Goal: Task Accomplishment & Management: Use online tool/utility

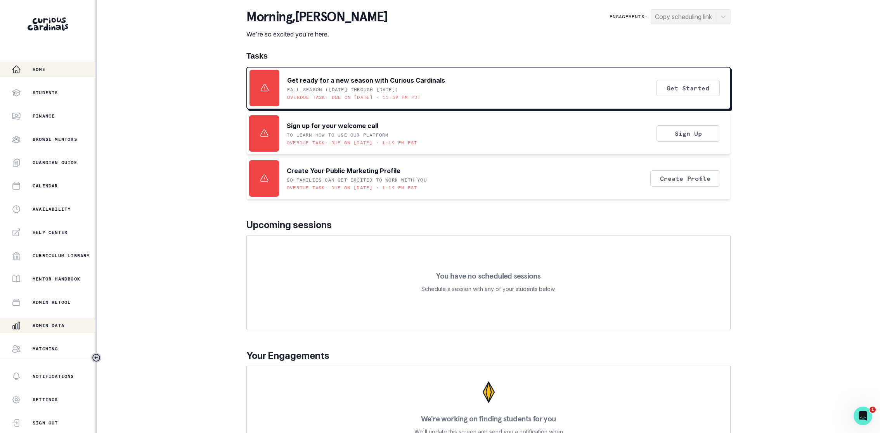
click at [33, 329] on div "Admin Data" at bounding box center [54, 325] width 84 height 9
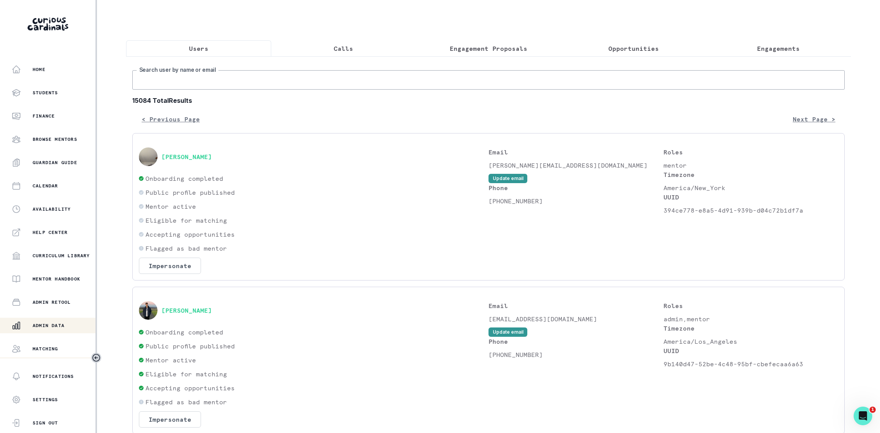
click at [182, 86] on input "Search user by name or email" at bounding box center [488, 79] width 712 height 19
type input "musa"
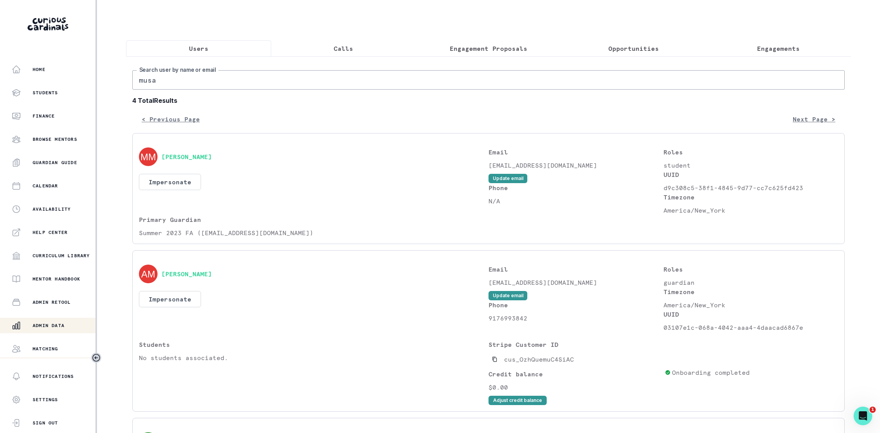
click at [176, 82] on input "musa" at bounding box center [488, 79] width 712 height 19
type input "[PERSON_NAME]"
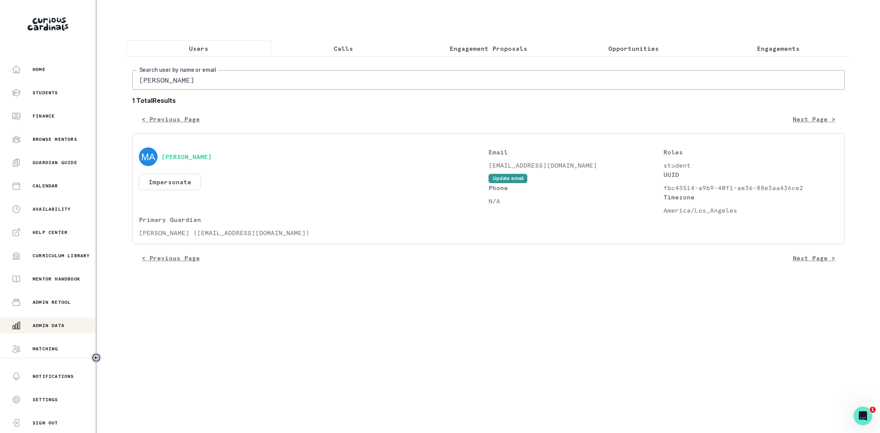
click at [500, 165] on p "[EMAIL_ADDRESS][DOMAIN_NAME]" at bounding box center [575, 165] width 175 height 9
drag, startPoint x: 500, startPoint y: 165, endPoint x: 564, endPoint y: 165, distance: 64.4
click at [564, 165] on p "[EMAIL_ADDRESS][DOMAIN_NAME]" at bounding box center [575, 165] width 175 height 9
click at [567, 161] on p "[EMAIL_ADDRESS][DOMAIN_NAME]" at bounding box center [575, 165] width 175 height 9
drag, startPoint x: 567, startPoint y: 161, endPoint x: 458, endPoint y: 160, distance: 109.0
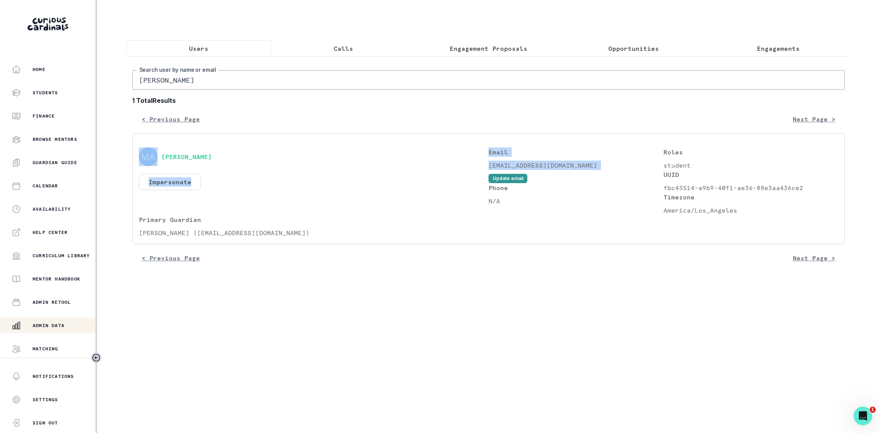
click at [457, 160] on div "[PERSON_NAME] Impersonate Confirmation Are you sure? Impersonating means that w…" at bounding box center [488, 192] width 699 height 90
click at [460, 160] on div "[PERSON_NAME]" at bounding box center [313, 156] width 349 height 19
click at [501, 165] on p "[EMAIL_ADDRESS][DOMAIN_NAME]" at bounding box center [575, 165] width 175 height 9
drag, startPoint x: 501, startPoint y: 165, endPoint x: 560, endPoint y: 165, distance: 58.2
click at [560, 165] on p "[EMAIL_ADDRESS][DOMAIN_NAME]" at bounding box center [575, 165] width 175 height 9
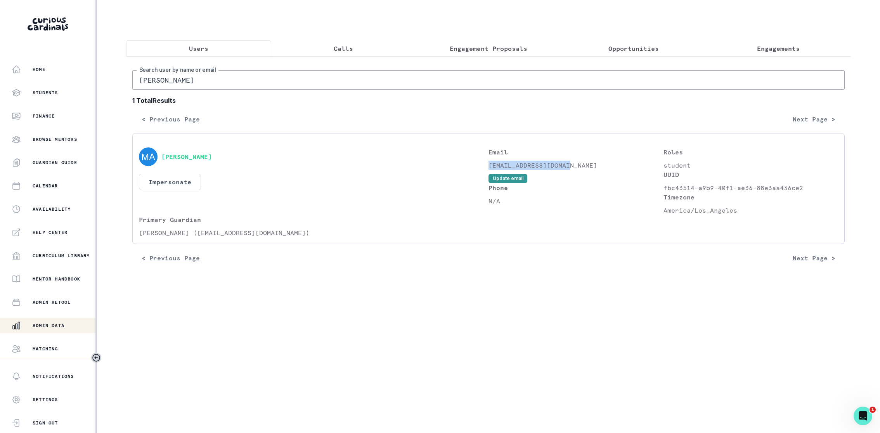
click at [498, 166] on p "[EMAIL_ADDRESS][DOMAIN_NAME]" at bounding box center [575, 165] width 175 height 9
drag, startPoint x: 498, startPoint y: 166, endPoint x: 566, endPoint y: 166, distance: 68.6
click at [566, 166] on p "[EMAIL_ADDRESS][DOMAIN_NAME]" at bounding box center [575, 165] width 175 height 9
click at [499, 239] on div "[PERSON_NAME] Impersonate Confirmation Are you sure? Impersonating means that w…" at bounding box center [488, 188] width 712 height 111
click at [534, 165] on p "[EMAIL_ADDRESS][DOMAIN_NAME]" at bounding box center [575, 165] width 175 height 9
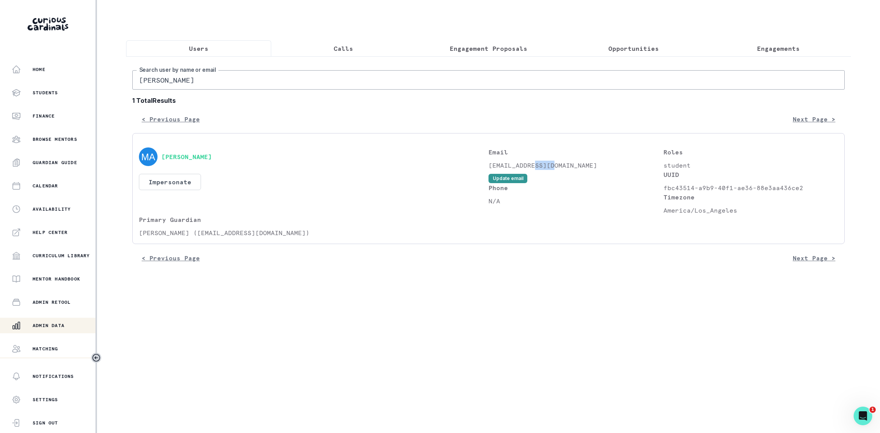
click at [534, 165] on p "[EMAIL_ADDRESS][DOMAIN_NAME]" at bounding box center [575, 165] width 175 height 9
copy div "[EMAIL_ADDRESS][DOMAIN_NAME] Update email"
